Goal: Task Accomplishment & Management: Complete application form

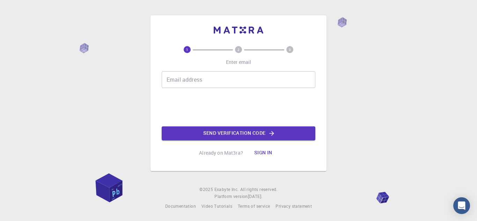
click at [179, 77] on div "Email address Email address" at bounding box center [239, 79] width 154 height 17
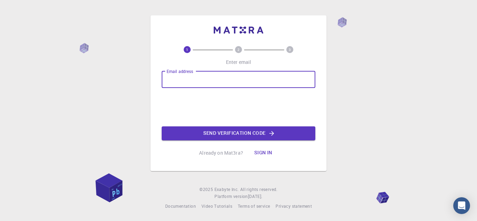
type input "[EMAIL_ADDRESS][DOMAIN_NAME]"
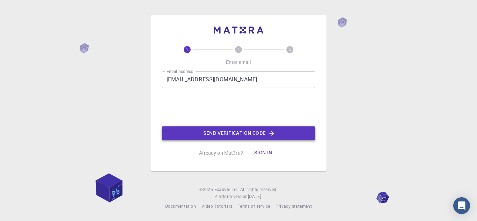
click at [216, 137] on button "Send verification code" at bounding box center [239, 133] width 154 height 14
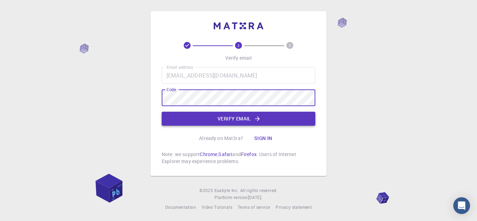
click at [298, 116] on button "Verify email" at bounding box center [239, 119] width 154 height 14
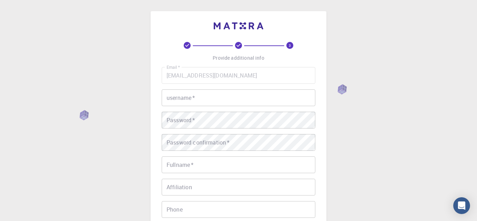
click at [284, 100] on input "username   *" at bounding box center [239, 97] width 154 height 17
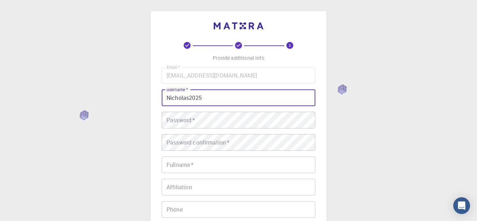
type input "Nicholas2025"
click at [187, 119] on div "Password   * Password   *" at bounding box center [239, 120] width 154 height 17
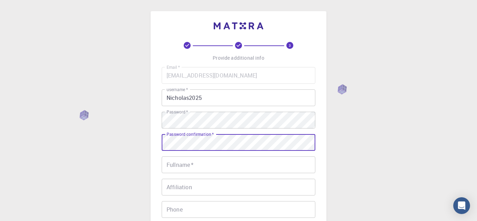
click at [275, 164] on input "Fullname   *" at bounding box center [239, 165] width 154 height 17
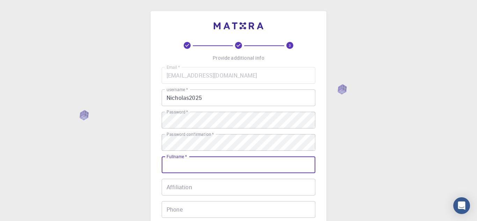
type input "[PERSON_NAME]"
type input "5754054722"
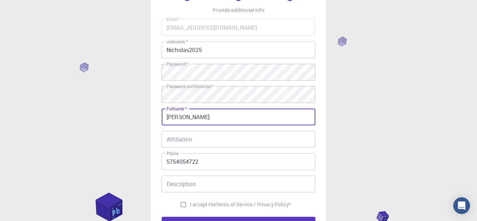
scroll to position [56, 0]
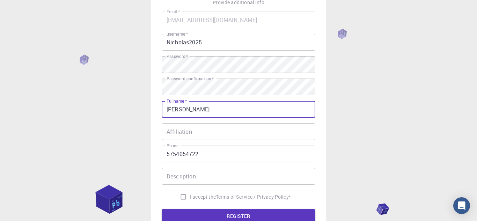
click at [282, 130] on input "Affiliation" at bounding box center [239, 131] width 154 height 17
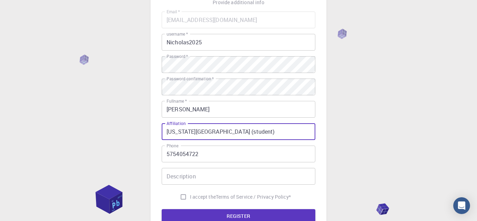
type input "[US_STATE][GEOGRAPHIC_DATA] (student)"
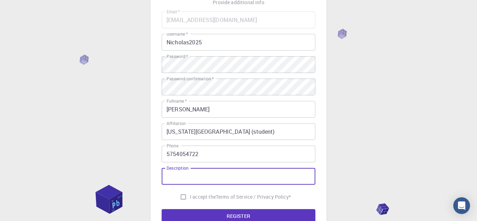
click at [273, 177] on input "Description" at bounding box center [239, 176] width 154 height 17
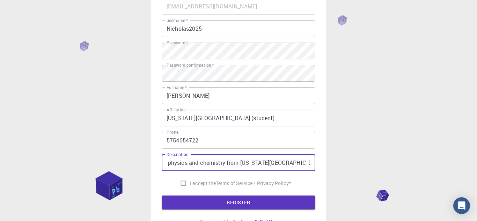
scroll to position [0, 47]
type input "I am a student of physics and chemistry from [US_STATE][GEOGRAPHIC_DATA]"
click at [184, 184] on input "I accept the Terms of Service / Privacy Policy *" at bounding box center [183, 183] width 13 height 13
checkbox input "true"
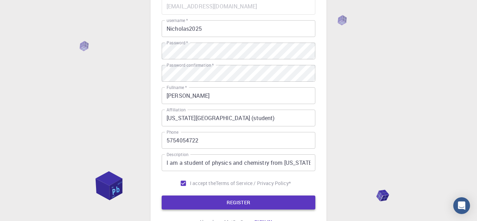
click at [233, 203] on button "REGISTER" at bounding box center [239, 203] width 154 height 14
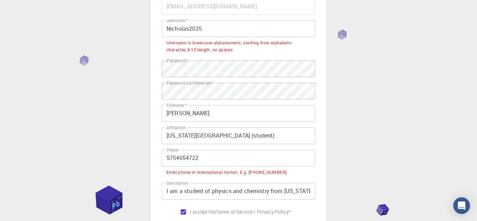
click at [266, 26] on input "Nicholas2025" at bounding box center [239, 28] width 154 height 17
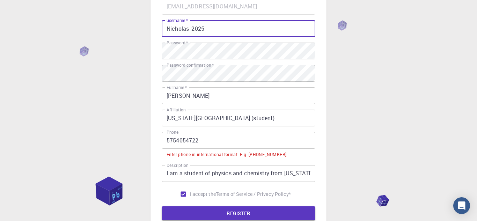
type input "Nicholas_2025"
click at [285, 137] on input "5754054722" at bounding box center [239, 140] width 154 height 17
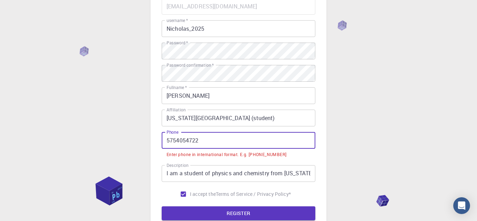
click at [168, 140] on input "5754054722" at bounding box center [239, 140] width 154 height 17
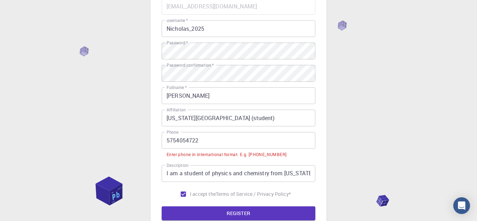
click at [286, 154] on li "Enter phone in international format. E.g. [PHONE_NUMBER]" at bounding box center [239, 154] width 154 height 11
click at [166, 141] on input "5754054722" at bounding box center [239, 140] width 154 height 17
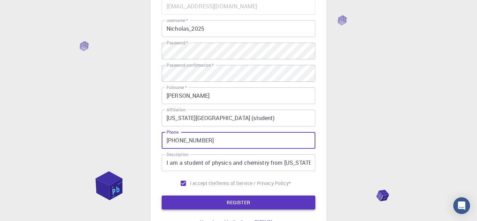
type input "[PHONE_NUMBER]"
click at [179, 204] on button "REGISTER" at bounding box center [239, 203] width 154 height 14
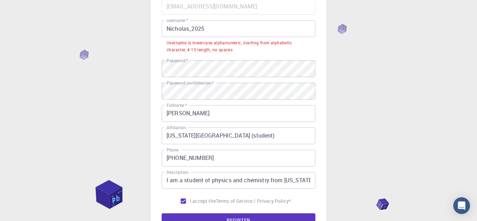
click at [215, 28] on input "Nicholas_2025" at bounding box center [239, 28] width 154 height 17
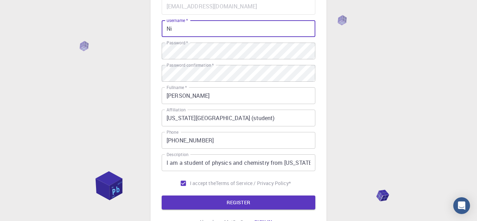
type input "N"
click at [170, 189] on div "I accept the Terms of Service / Privacy Policy *" at bounding box center [239, 183] width 154 height 13
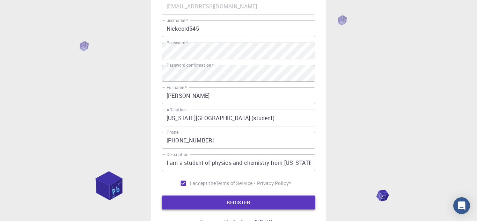
click at [173, 197] on button "REGISTER" at bounding box center [239, 203] width 154 height 14
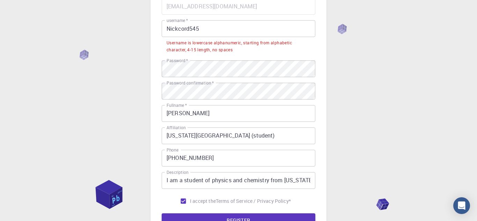
click at [172, 27] on input "Nickcord545" at bounding box center [239, 28] width 154 height 17
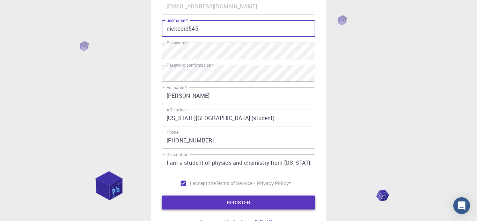
type input "nickcord545"
click at [176, 196] on button "REGISTER" at bounding box center [239, 203] width 154 height 14
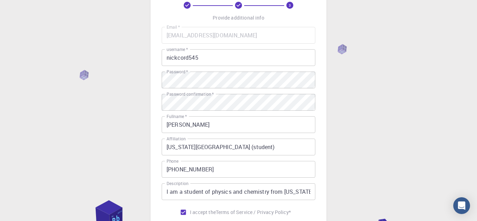
scroll to position [136, 0]
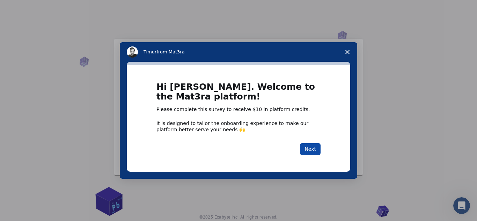
click at [316, 151] on button "Next" at bounding box center [310, 149] width 21 height 12
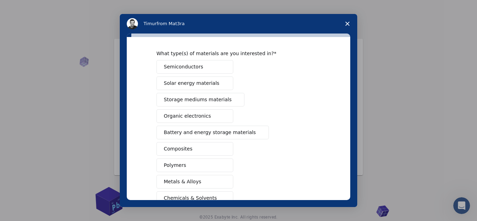
scroll to position [15, 0]
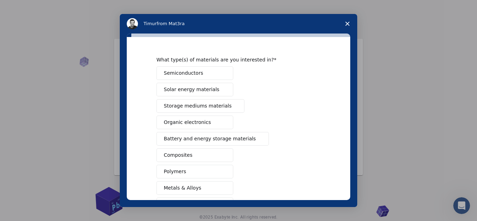
click at [221, 123] on span "Intercom messenger" at bounding box center [223, 123] width 6 height 6
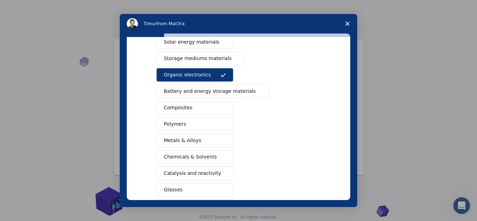
scroll to position [70, 0]
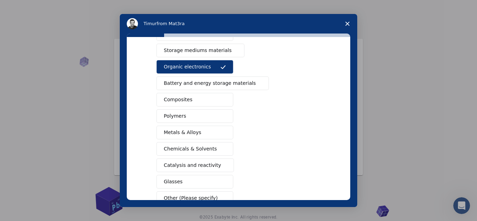
click at [224, 115] on span "Intercom messenger" at bounding box center [223, 117] width 6 height 6
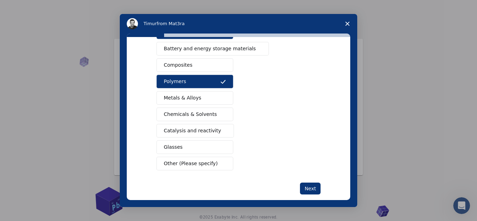
click at [218, 111] on button "Chemicals & Solvents" at bounding box center [195, 115] width 77 height 14
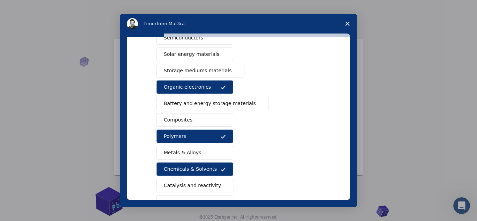
scroll to position [48, 0]
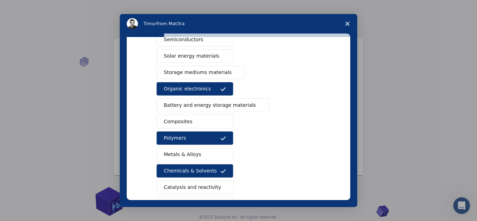
click at [222, 85] on button "Organic electronics" at bounding box center [195, 89] width 77 height 14
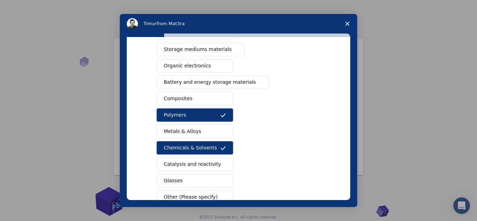
scroll to position [86, 0]
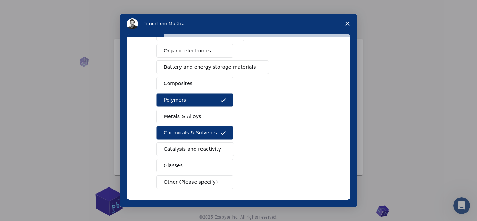
click at [216, 150] on button "Catalysis and reactivity" at bounding box center [196, 150] width 78 height 14
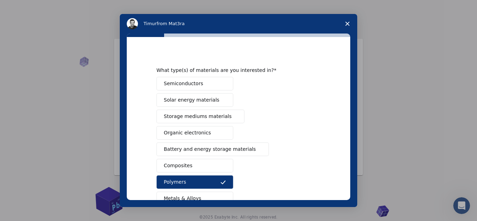
scroll to position [2, 0]
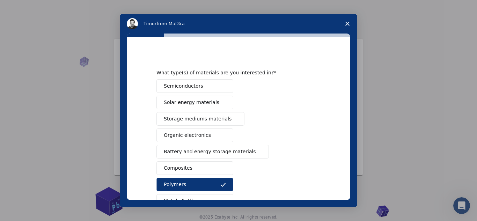
click at [209, 165] on button "Composites" at bounding box center [195, 168] width 77 height 14
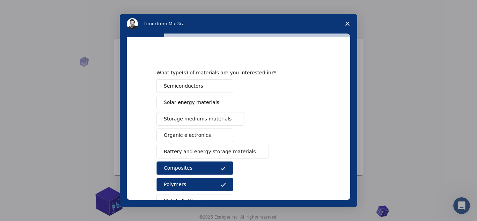
click at [232, 117] on span "Intercom messenger" at bounding box center [235, 119] width 6 height 6
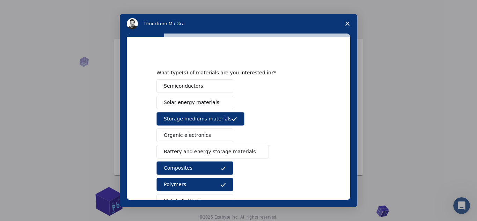
click at [220, 102] on span "Intercom messenger" at bounding box center [223, 103] width 6 height 6
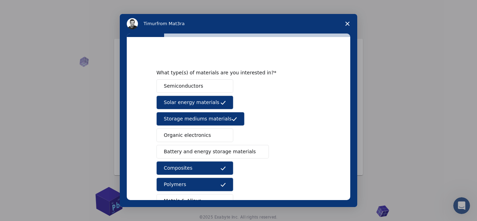
click at [222, 84] on span "Intercom messenger" at bounding box center [223, 87] width 6 height 6
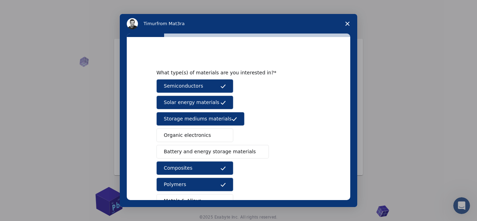
click at [211, 130] on button "Organic electronics" at bounding box center [195, 136] width 77 height 14
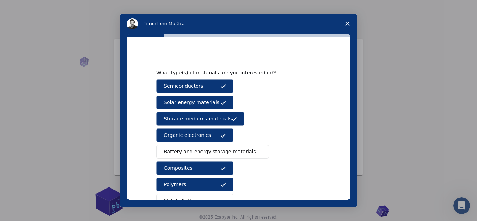
click at [212, 155] on span "Battery and energy storage materials" at bounding box center [210, 151] width 92 height 7
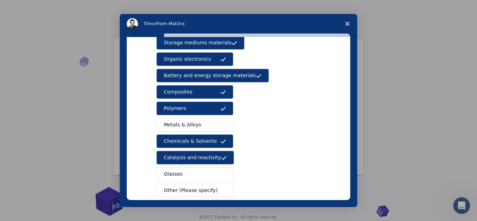
scroll to position [80, 0]
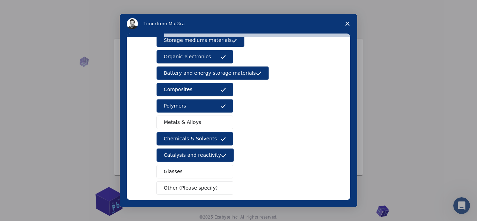
click at [218, 123] on button "Metals & Alloys" at bounding box center [195, 123] width 77 height 14
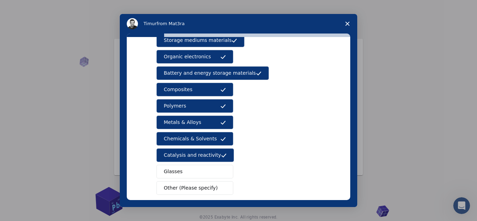
click at [204, 173] on button "Glasses" at bounding box center [195, 172] width 77 height 14
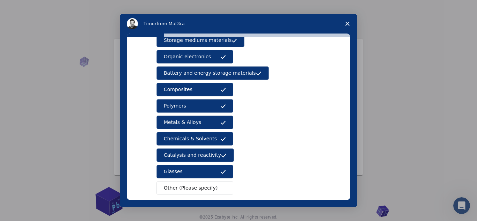
scroll to position [116, 0]
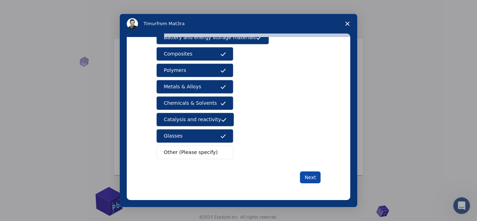
click at [310, 176] on button "Next" at bounding box center [310, 178] width 21 height 12
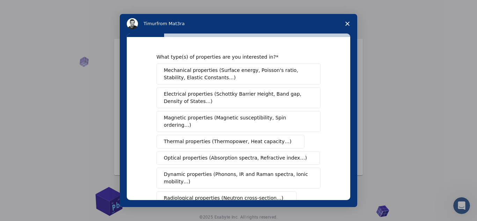
click at [293, 78] on span "Mechanical properties (Surface energy, Poisson's ratio, Stability, Elastic Cons…" at bounding box center [237, 74] width 146 height 15
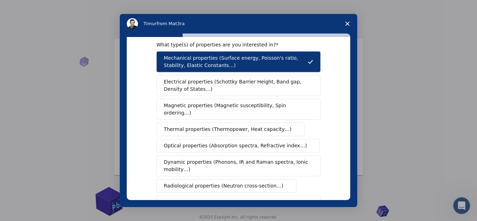
scroll to position [13, 0]
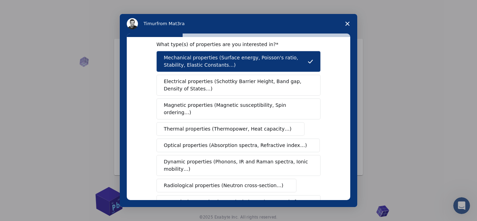
click at [291, 60] on span "Mechanical properties (Surface energy, Poisson's ratio, Stability, Elastic Cons…" at bounding box center [236, 61] width 144 height 15
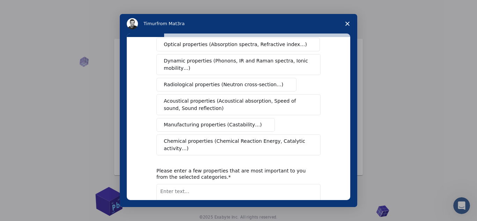
scroll to position [122, 0]
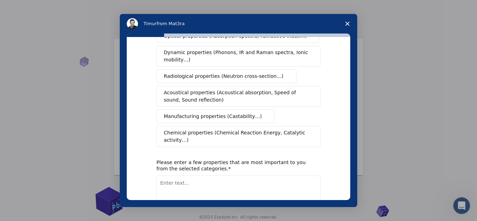
click at [260, 129] on span "Chemical properties (Chemical Reaction Energy, Catalytic activity…)" at bounding box center [236, 136] width 145 height 15
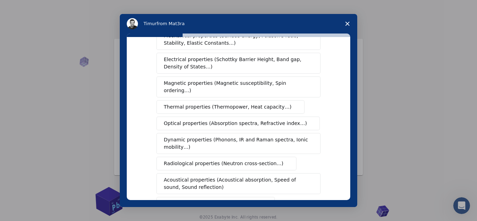
scroll to position [34, 0]
click at [275, 101] on button "Thermal properties (Thermopower, Heat capacity…)" at bounding box center [231, 108] width 148 height 14
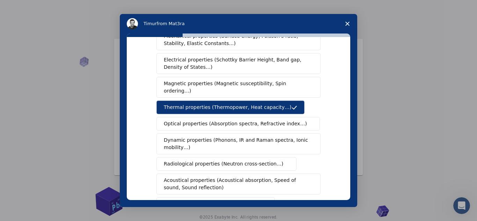
click at [265, 120] on span "Optical properties (Absorption spectra, Refractive index…)" at bounding box center [235, 123] width 143 height 7
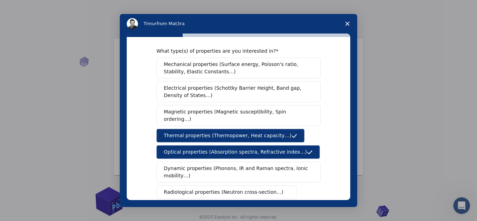
scroll to position [6, 0]
click at [275, 95] on span "Electrical properties (Schottky Barrier Height, Band gap, Density of States…)" at bounding box center [236, 92] width 145 height 15
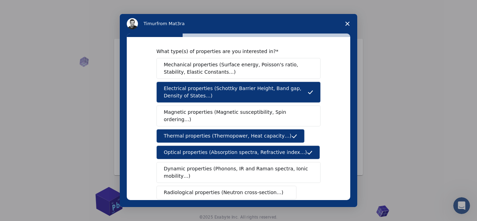
click at [294, 68] on span "Mechanical properties (Surface energy, Poisson's ratio, Stability, Elastic Cons…" at bounding box center [237, 68] width 146 height 15
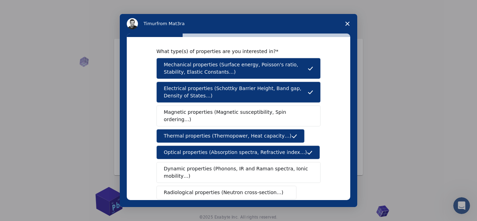
click at [266, 106] on button "Magnetic properties (Magnetic susceptibility, Spin ordering…)" at bounding box center [239, 116] width 164 height 21
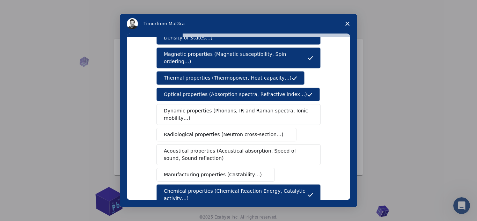
scroll to position [65, 0]
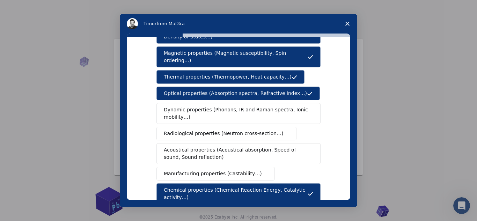
click at [267, 107] on span "Dynamic properties (Phonons, IR and Raman spectra, Ionic mobility…)" at bounding box center [236, 113] width 145 height 15
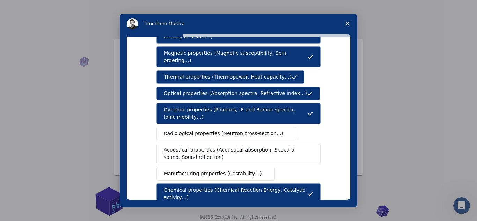
click at [258, 130] on span "Radiological properties (Neutron cross-section…)" at bounding box center [224, 133] width 120 height 7
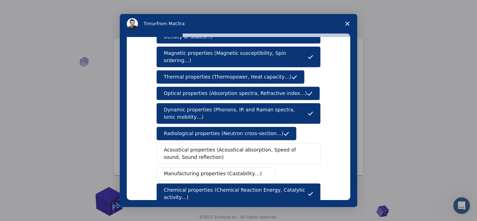
click at [247, 146] on span "Acoustical properties (Acoustical absorption, Speed of sound, Sound reflection)" at bounding box center [236, 153] width 145 height 15
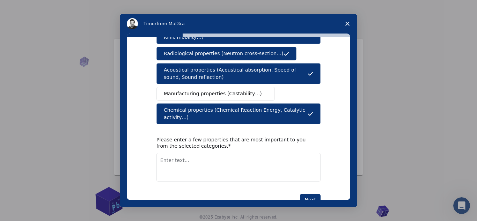
scroll to position [144, 0]
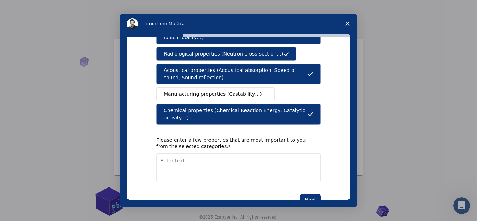
click at [245, 91] on span "Manufacturing properties (Castability…)" at bounding box center [213, 94] width 98 height 7
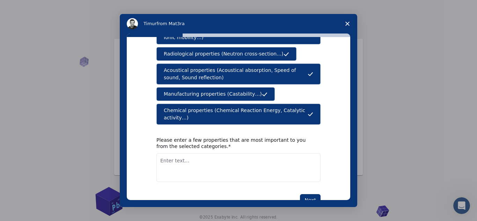
click at [295, 155] on textarea "Enter text..." at bounding box center [239, 167] width 164 height 29
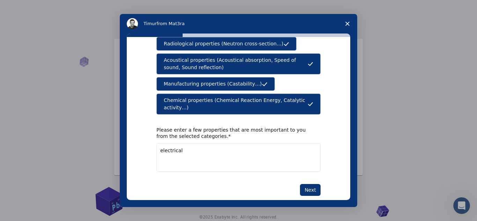
scroll to position [155, 0]
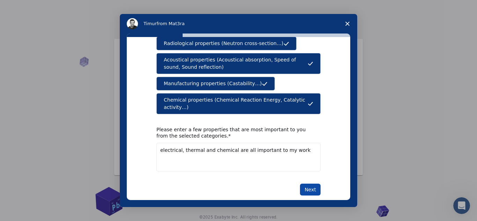
type textarea "electrical, thermal and chemical are all important to my work"
click at [305, 185] on button "Next" at bounding box center [310, 190] width 21 height 12
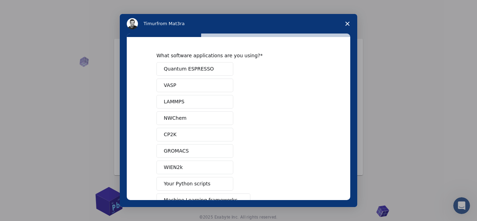
scroll to position [3, 0]
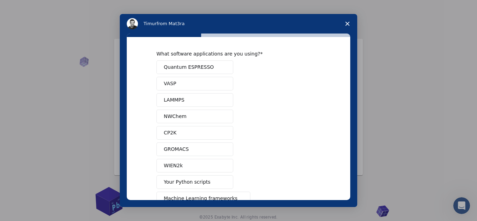
click at [224, 62] on button "Quantum ESPRESSO" at bounding box center [195, 67] width 77 height 14
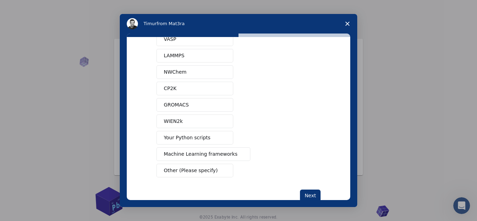
scroll to position [66, 0]
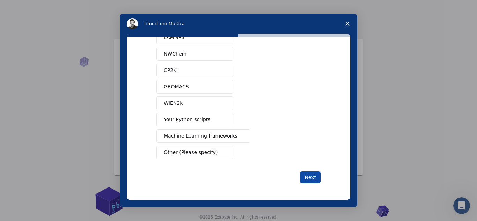
click at [318, 173] on button "Next" at bounding box center [310, 178] width 21 height 12
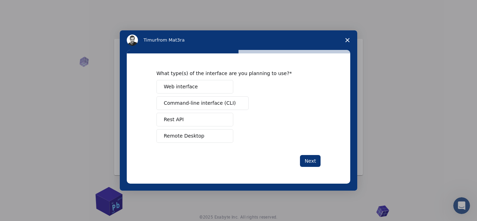
click at [216, 81] on button "Web interface" at bounding box center [195, 87] width 77 height 14
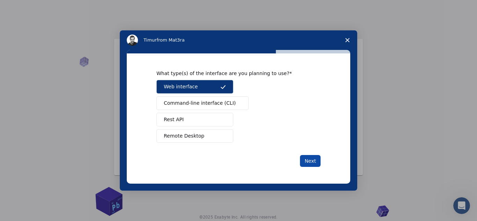
click at [310, 160] on button "Next" at bounding box center [310, 161] width 21 height 12
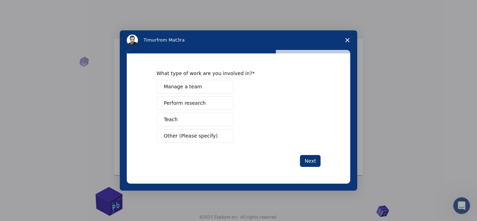
click at [211, 136] on button "Other (Please specify)" at bounding box center [195, 136] width 77 height 14
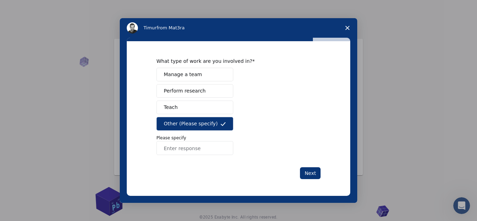
click at [213, 151] on input "Enter response" at bounding box center [195, 148] width 77 height 14
type input "collaboration with food science program to help determine the electronic struct…"
click at [312, 175] on button "Next" at bounding box center [310, 173] width 21 height 12
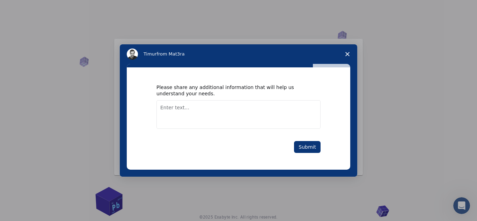
click at [287, 106] on textarea "Enter text..." at bounding box center [239, 114] width 164 height 29
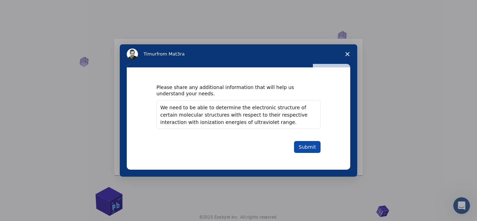
type textarea "We need to be able to determine the electronic structure of certain molecular s…"
click at [307, 148] on button "Submit" at bounding box center [307, 147] width 27 height 12
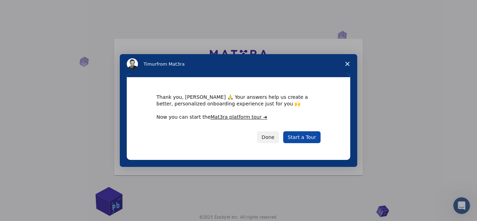
click at [303, 137] on link "Start a Tour" at bounding box center [301, 137] width 37 height 12
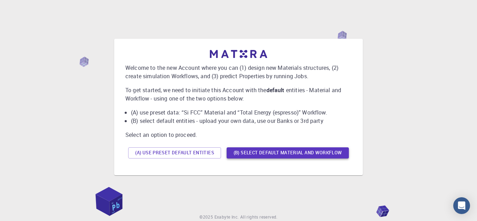
click at [326, 154] on button "(B) Select default material and workflow" at bounding box center [288, 152] width 122 height 11
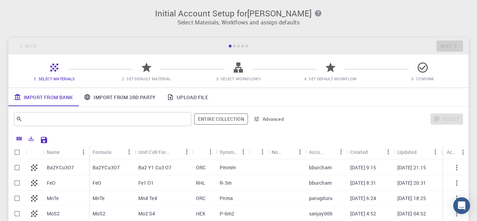
click at [317, 13] on icon "button" at bounding box center [318, 13] width 6 height 6
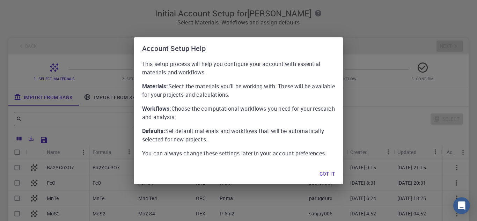
click at [331, 174] on button "Got it" at bounding box center [327, 174] width 27 height 14
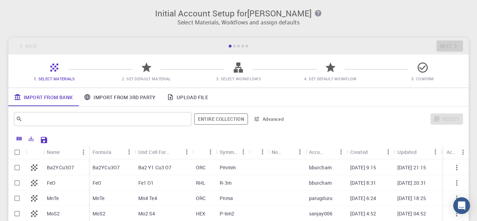
click at [423, 78] on span "5. Confirm" at bounding box center [423, 78] width 22 height 5
click at [455, 52] on div "Back Next" at bounding box center [238, 46] width 461 height 17
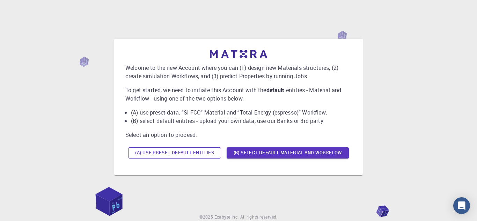
click at [143, 152] on button "(A) Use preset default entities" at bounding box center [174, 152] width 93 height 11
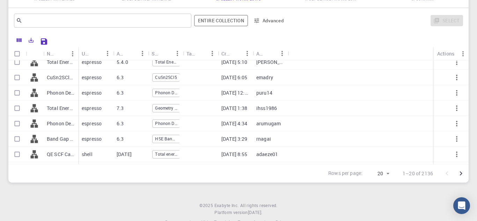
scroll to position [204, 0]
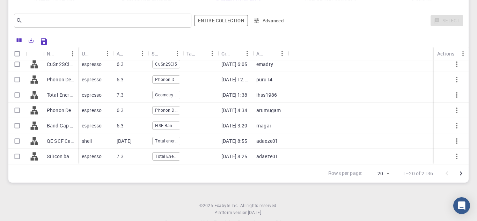
click at [14, 153] on input "Select row" at bounding box center [16, 156] width 13 height 13
checkbox input "true"
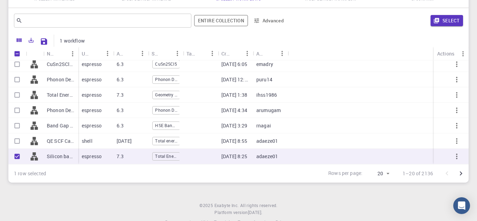
click at [158, 146] on div "Total energy" at bounding box center [166, 141] width 28 height 10
checkbox input "true"
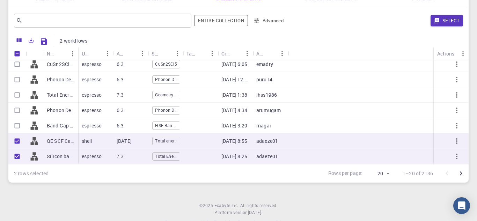
click at [164, 157] on span "Total Energy" at bounding box center [166, 156] width 27 height 6
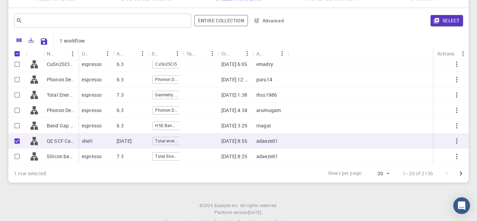
click at [158, 157] on span "Total Energy" at bounding box center [166, 156] width 27 height 6
checkbox input "true"
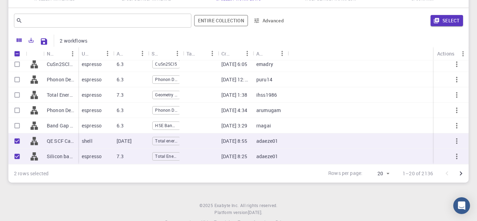
click at [14, 138] on input "Unselect row" at bounding box center [16, 141] width 13 height 13
checkbox input "false"
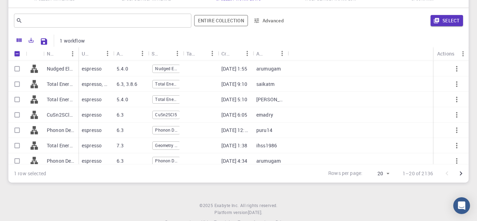
scroll to position [152, 0]
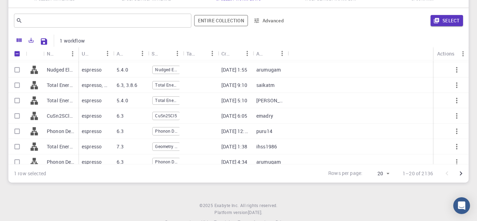
click at [18, 97] on input "Select row" at bounding box center [16, 100] width 13 height 13
checkbox input "true"
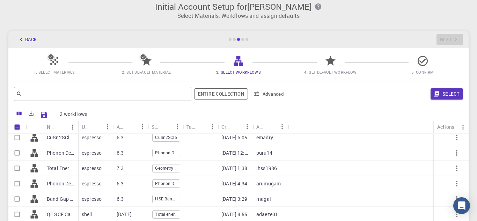
scroll to position [6, 0]
click at [461, 100] on button "Select" at bounding box center [447, 94] width 32 height 11
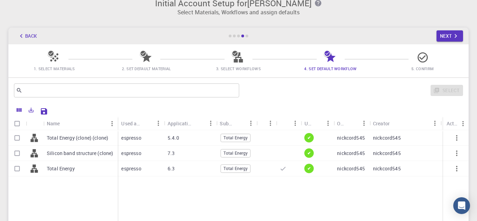
scroll to position [0, 0]
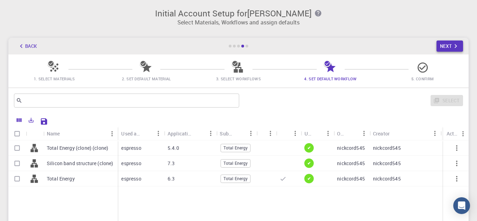
click at [455, 46] on icon "button" at bounding box center [456, 46] width 8 height 8
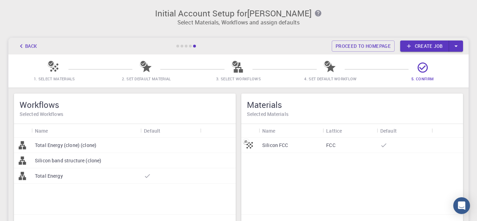
click at [455, 46] on icon "button" at bounding box center [457, 46] width 8 height 8
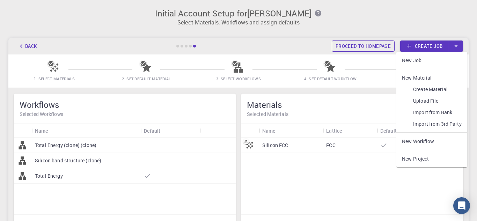
click at [365, 49] on link "Proceed to homepage" at bounding box center [363, 46] width 63 height 11
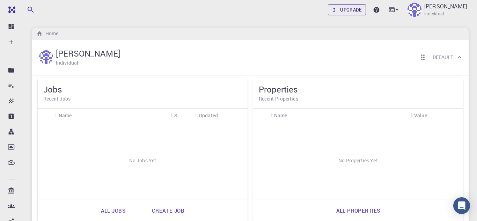
click at [344, 11] on link "Upgrade" at bounding box center [347, 9] width 38 height 11
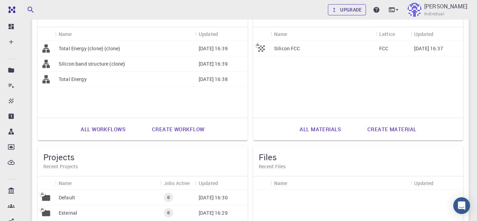
scroll to position [231, 0]
click at [99, 79] on div "Total Energy" at bounding box center [125, 78] width 140 height 15
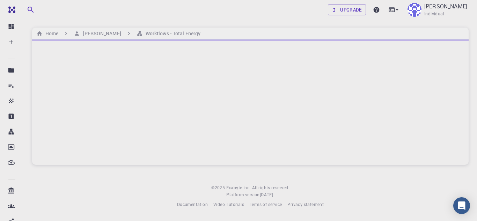
click at [150, 80] on div at bounding box center [250, 101] width 437 height 125
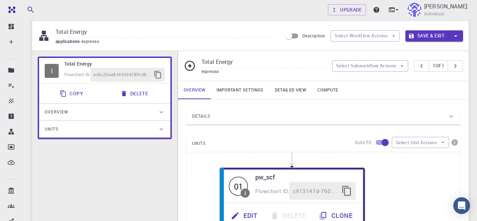
scroll to position [18, 0]
click at [136, 114] on div "Overview" at bounding box center [101, 112] width 113 height 11
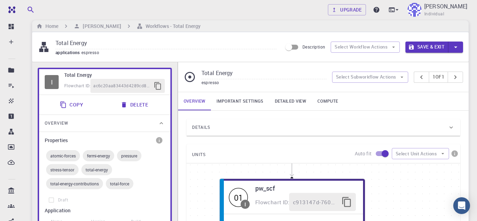
scroll to position [0, 0]
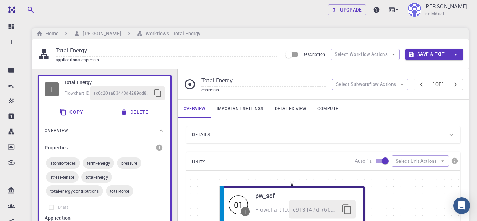
click at [211, 51] on input "Total Energy" at bounding box center [166, 51] width 221 height 12
